Goal: Task Accomplishment & Management: Use online tool/utility

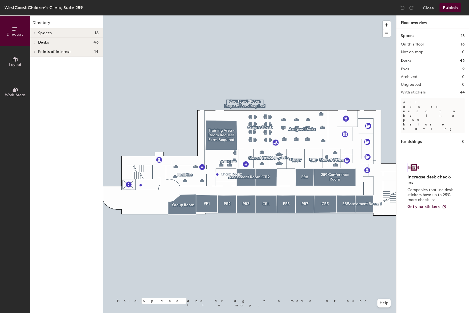
click at [35, 43] on icon at bounding box center [35, 42] width 2 height 3
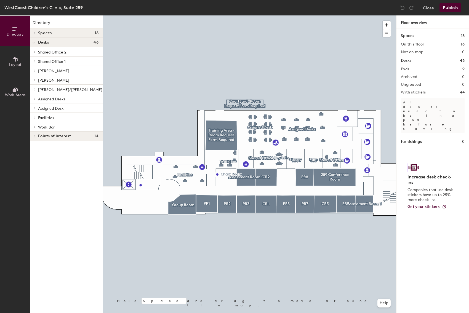
click at [36, 98] on icon at bounding box center [35, 98] width 2 height 3
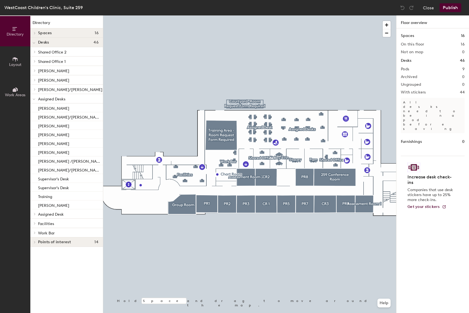
click at [36, 98] on div at bounding box center [33, 98] width 7 height 9
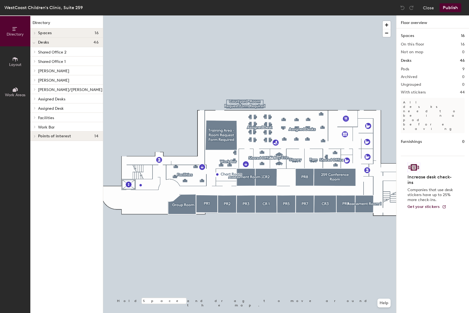
click at [36, 108] on span at bounding box center [34, 108] width 5 height 3
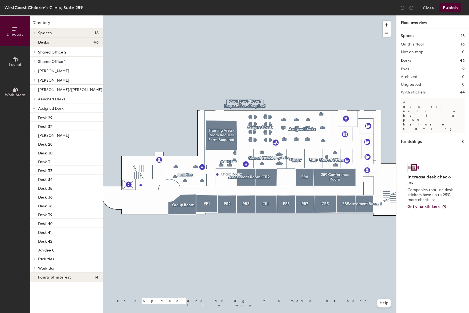
click at [36, 108] on div at bounding box center [33, 107] width 7 height 9
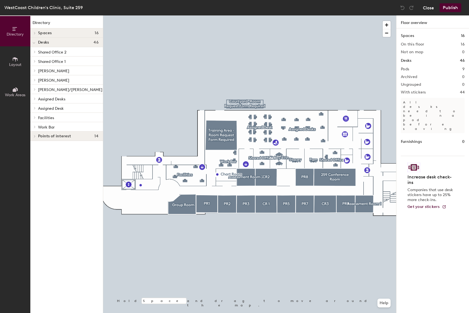
click at [429, 8] on button "Close" at bounding box center [428, 7] width 11 height 9
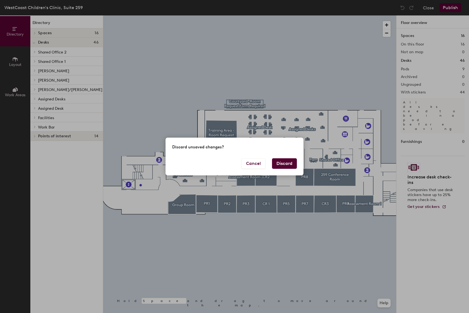
click at [285, 162] on button "Discard" at bounding box center [284, 163] width 25 height 10
